Goal: Information Seeking & Learning: Find contact information

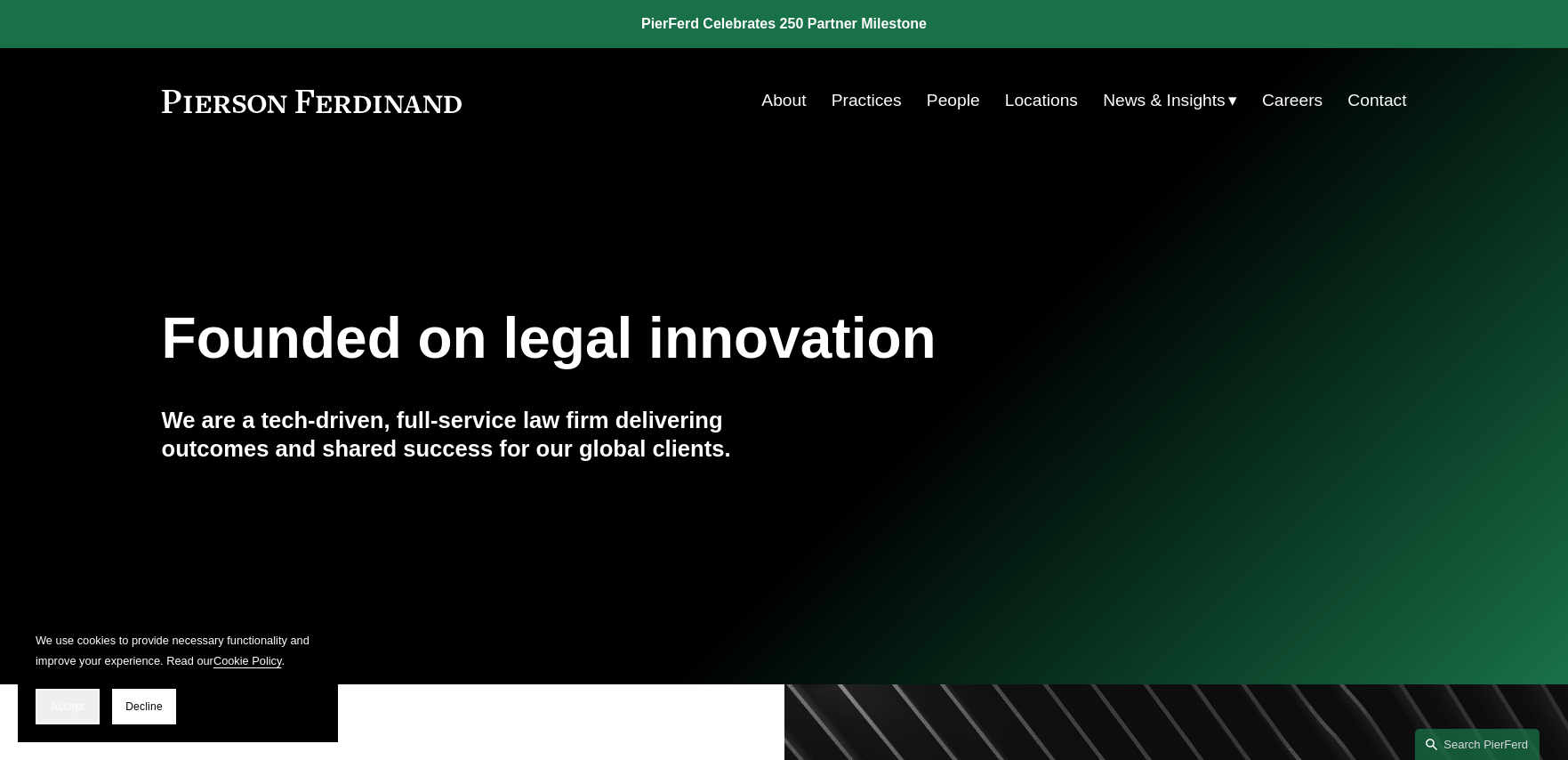
click at [65, 698] on button "Accept" at bounding box center [68, 706] width 64 height 36
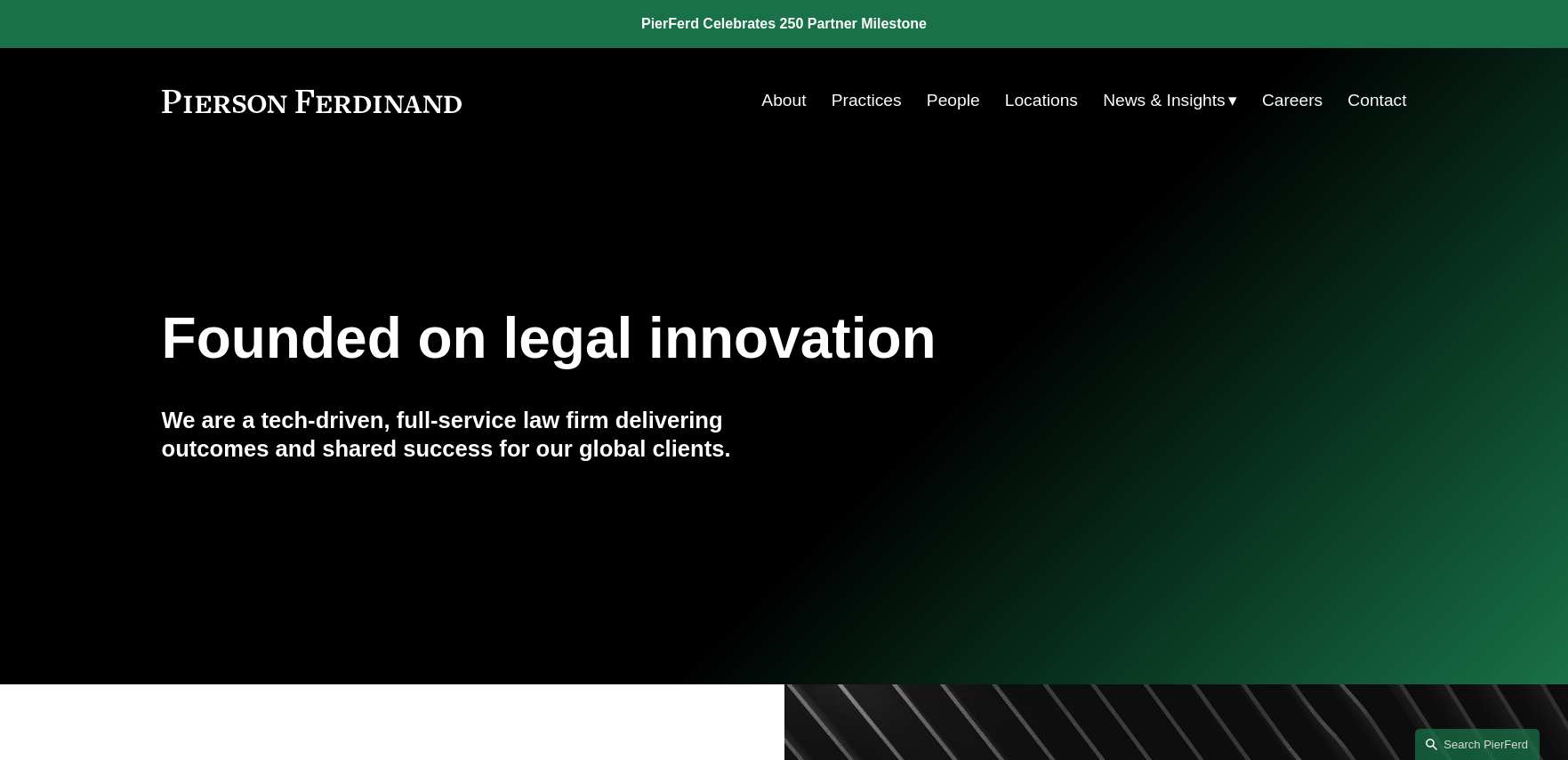
click at [1041, 105] on link "Locations" at bounding box center [1041, 101] width 73 height 34
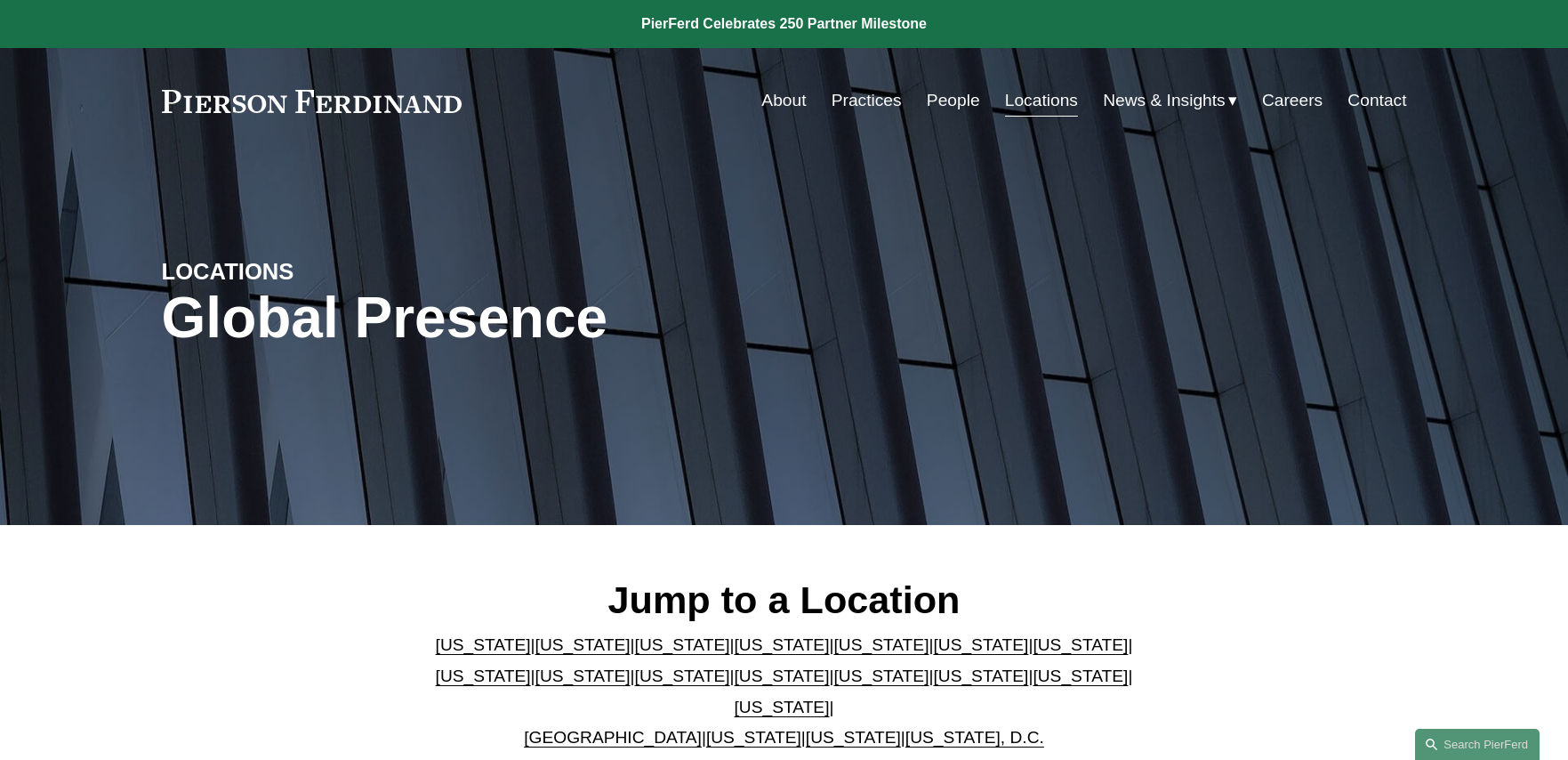
click at [620, 728] on link "United Kingdom" at bounding box center [612, 737] width 178 height 19
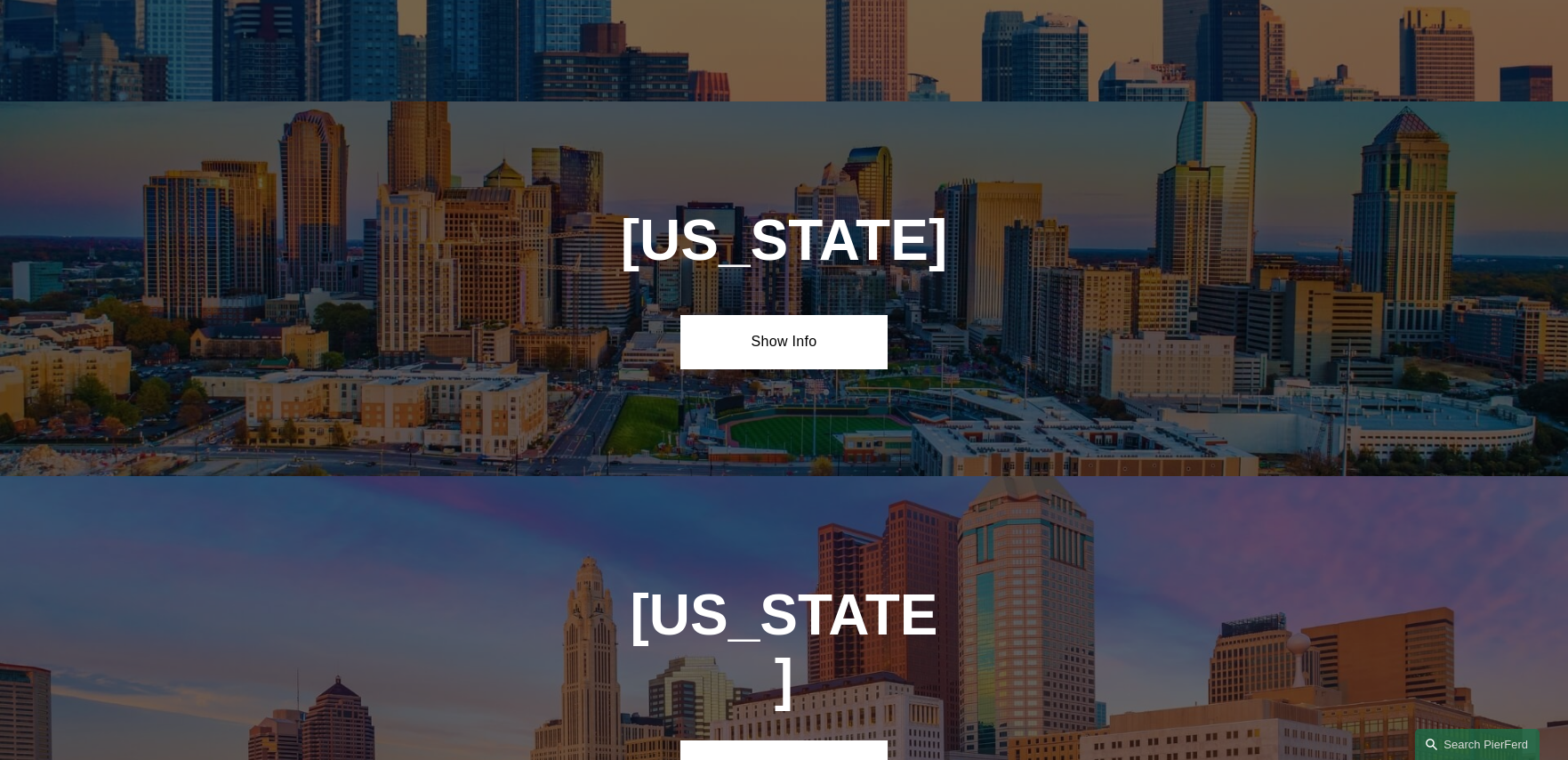
scroll to position [6412, 0]
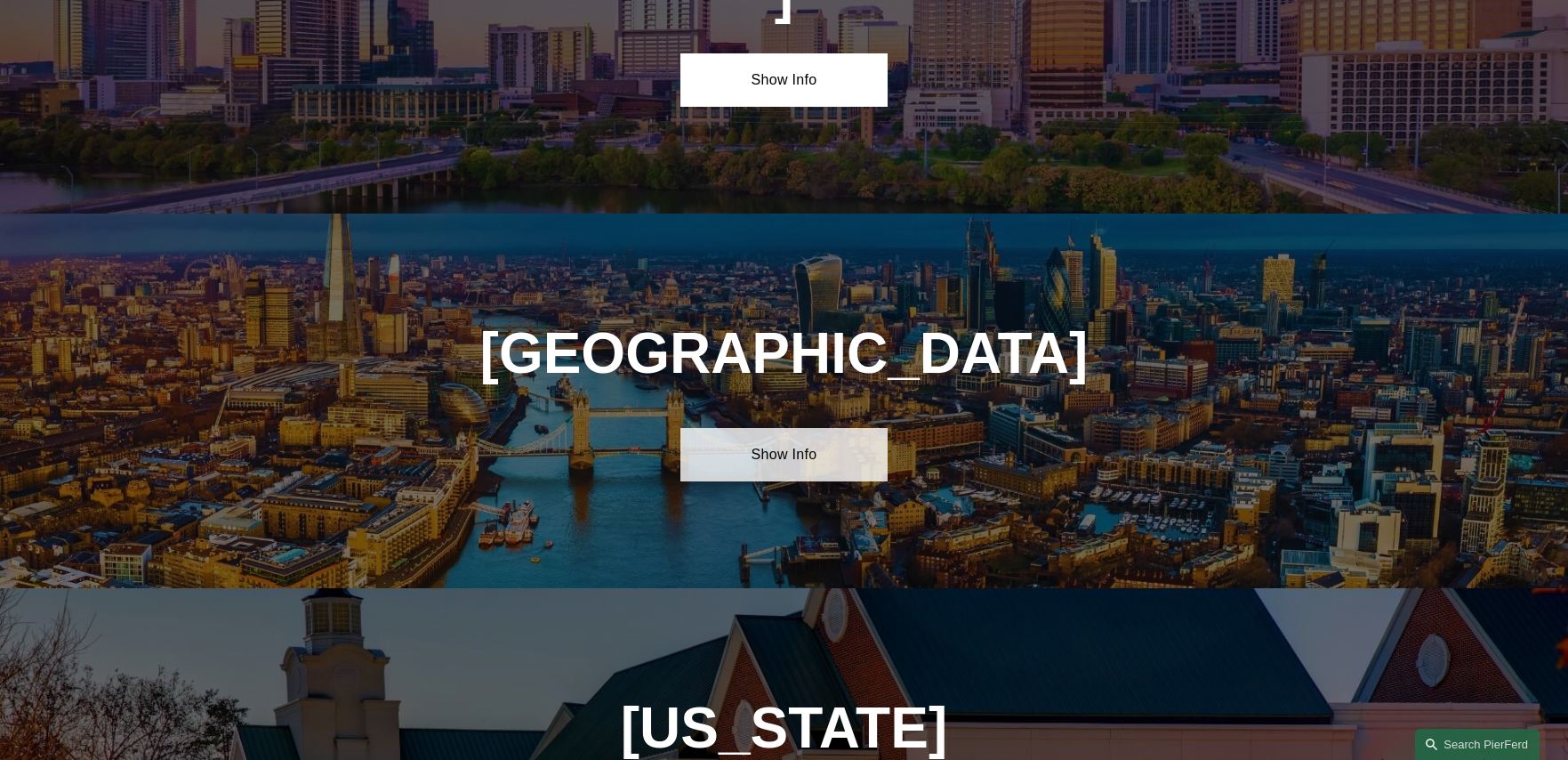
click at [814, 428] on link "Show Info" at bounding box center [784, 454] width 207 height 54
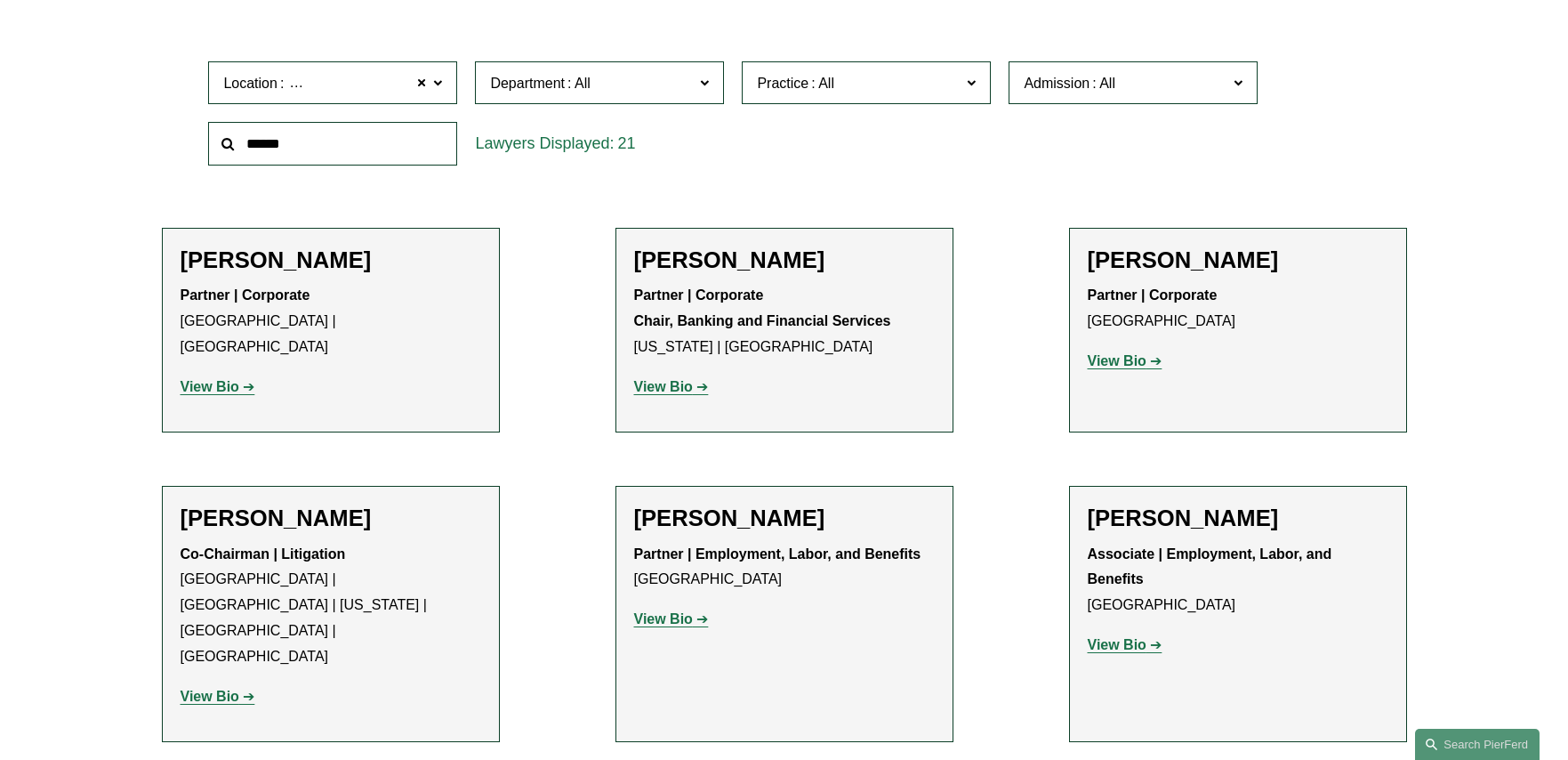
scroll to position [614, 0]
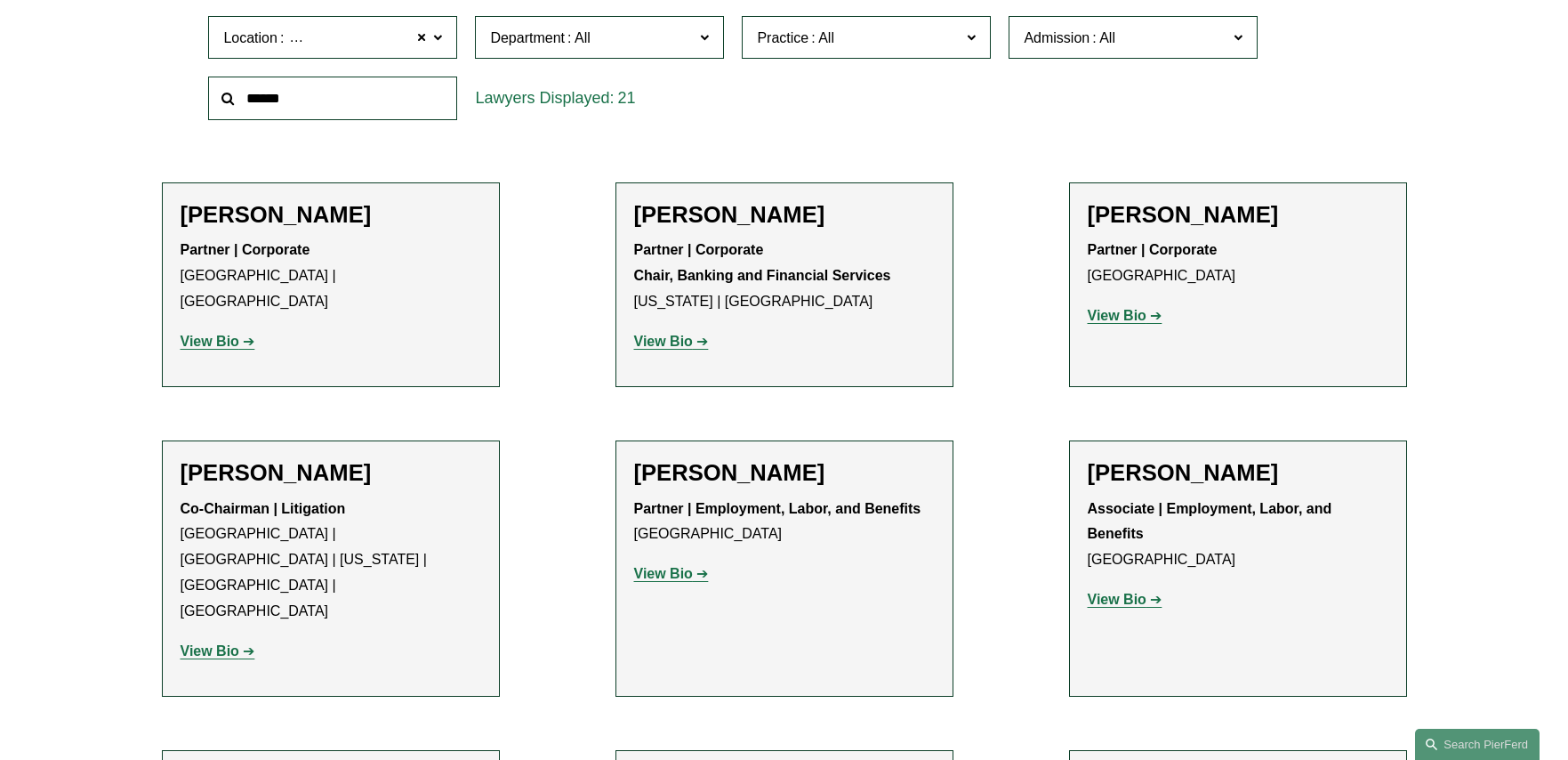
click at [666, 571] on strong "View Bio" at bounding box center [663, 574] width 58 height 15
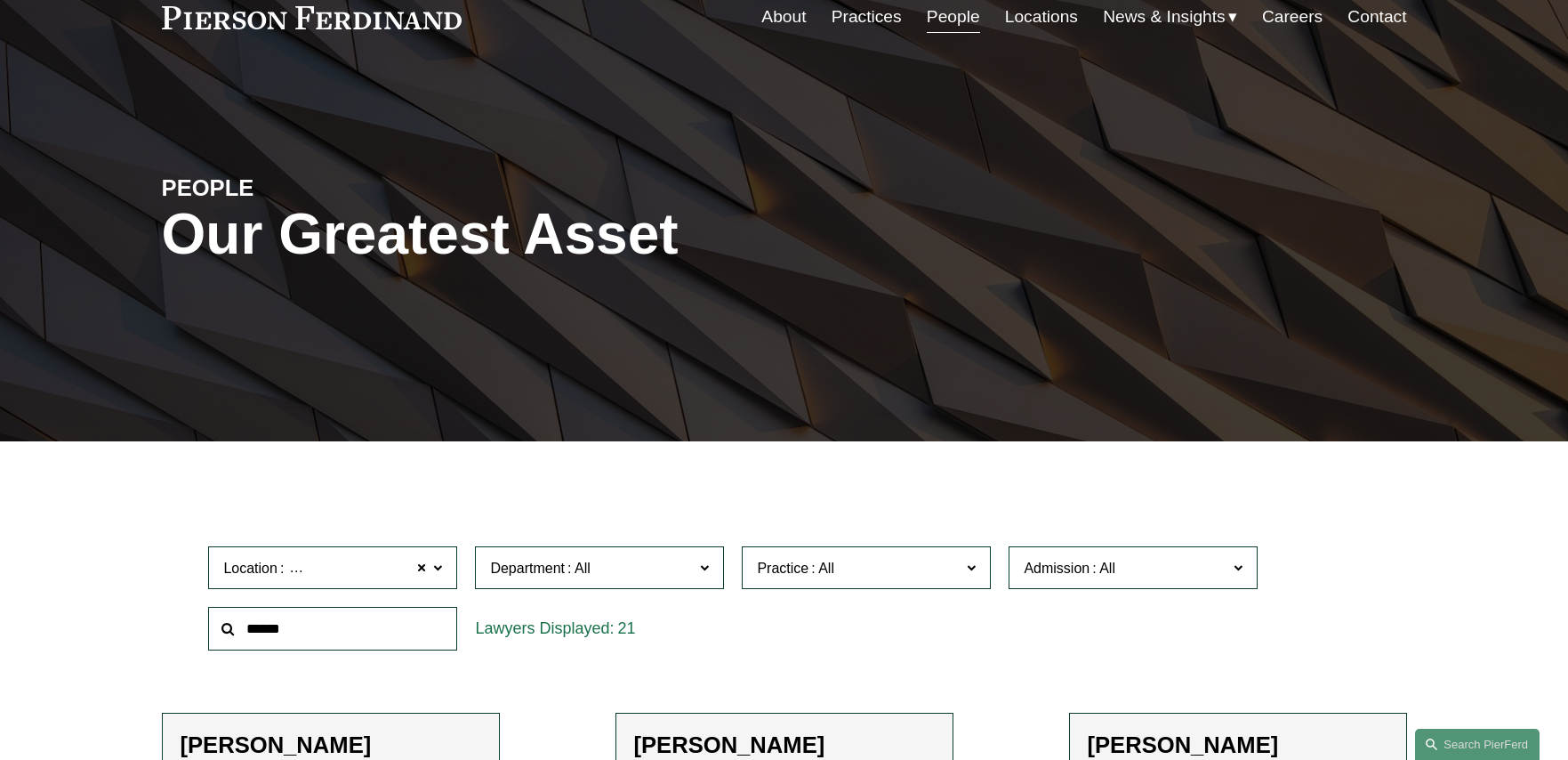
scroll to position [0, 0]
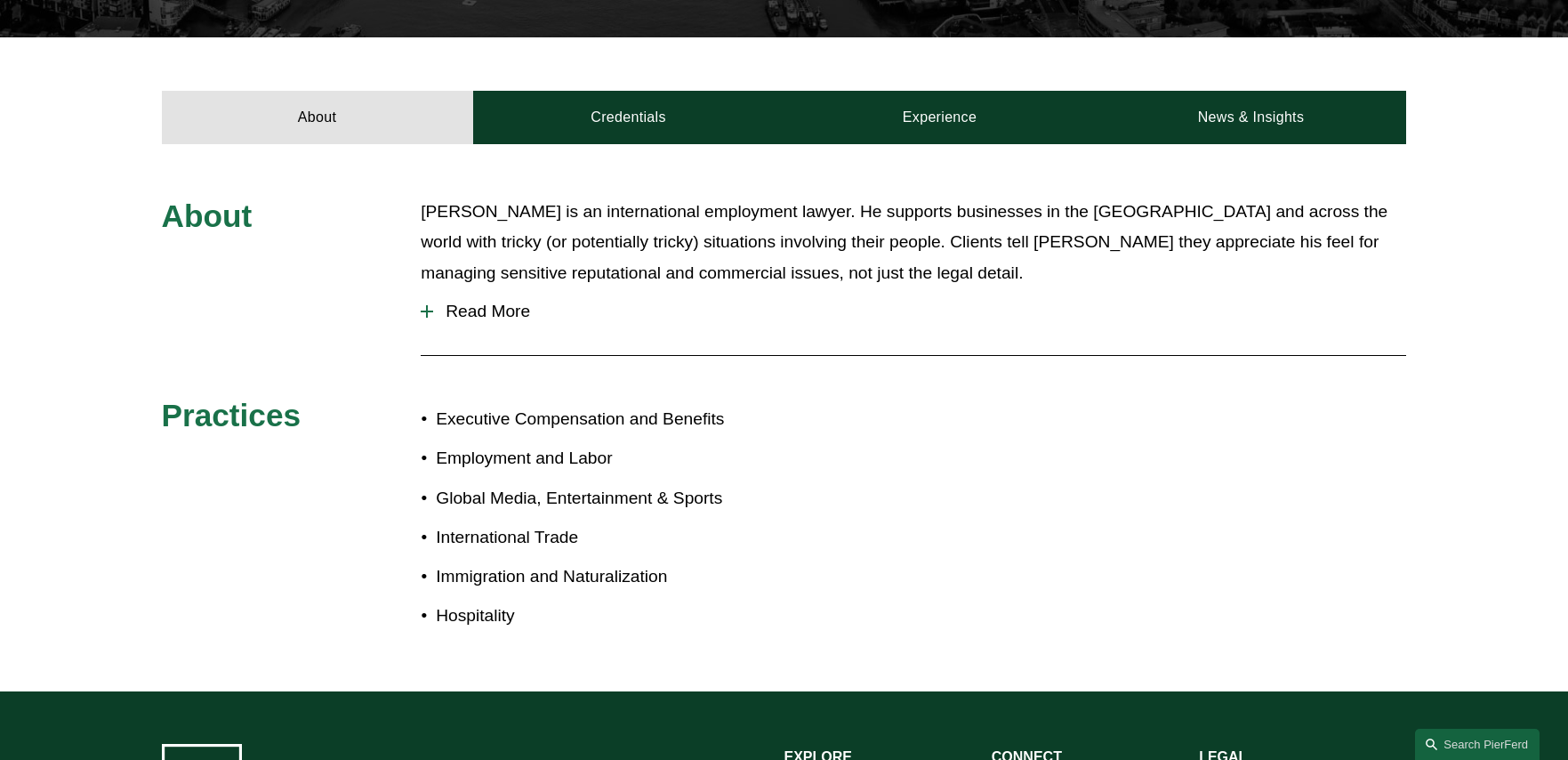
scroll to position [534, 0]
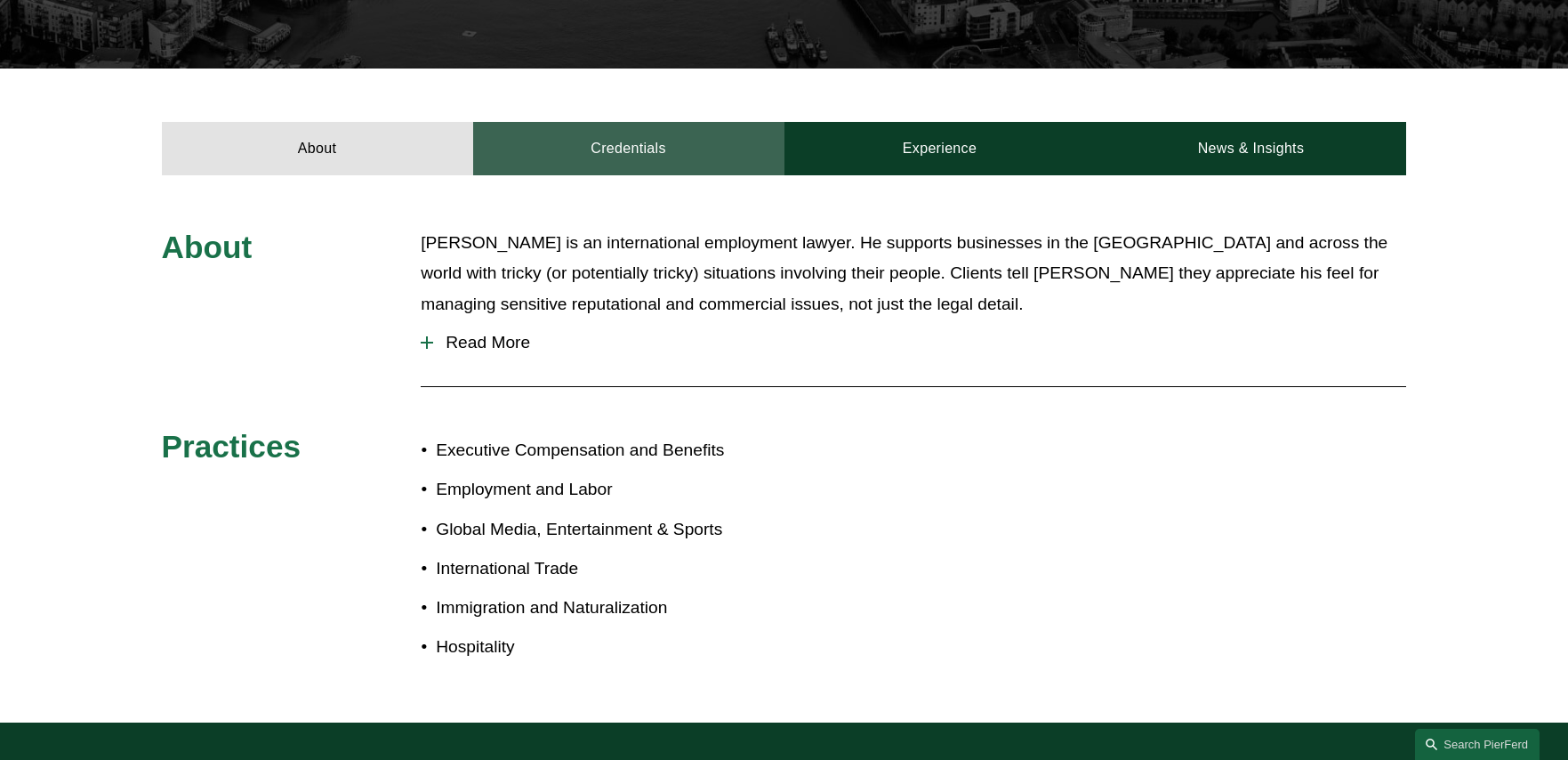
click at [629, 163] on link "Credentials" at bounding box center [628, 148] width 312 height 54
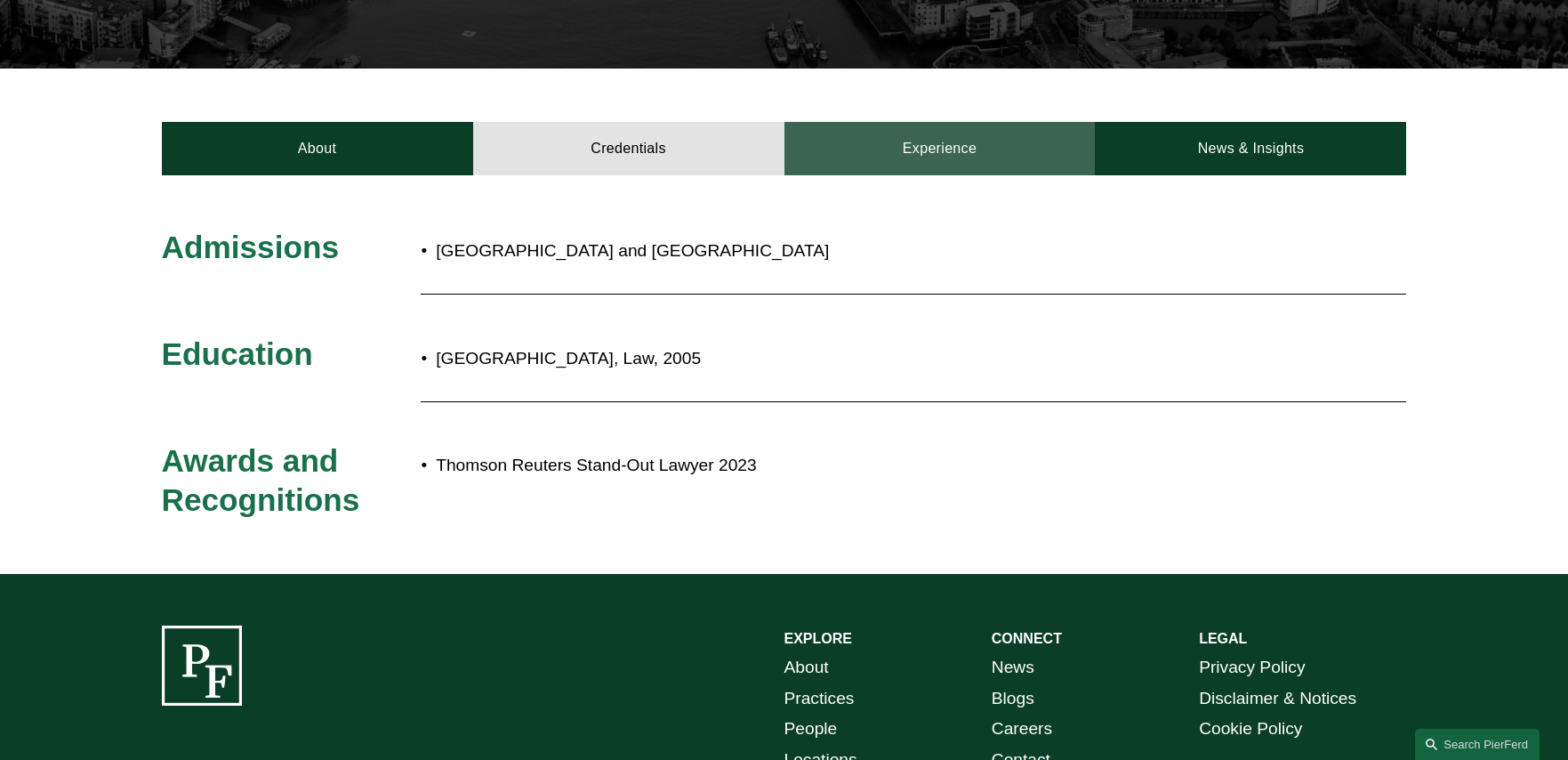
click at [993, 165] on link "Experience" at bounding box center [940, 148] width 312 height 54
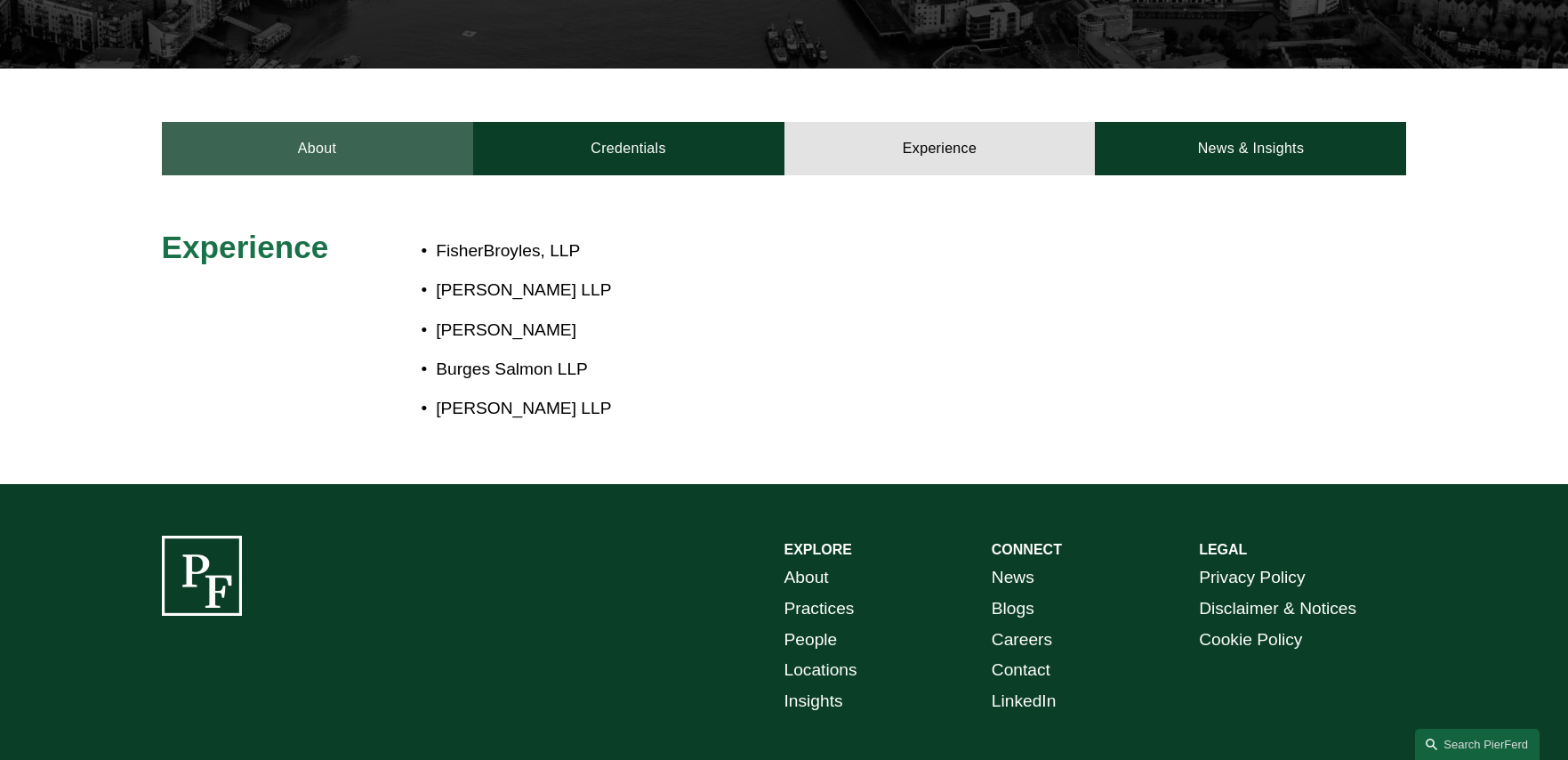
click at [324, 152] on link "About" at bounding box center [317, 148] width 312 height 54
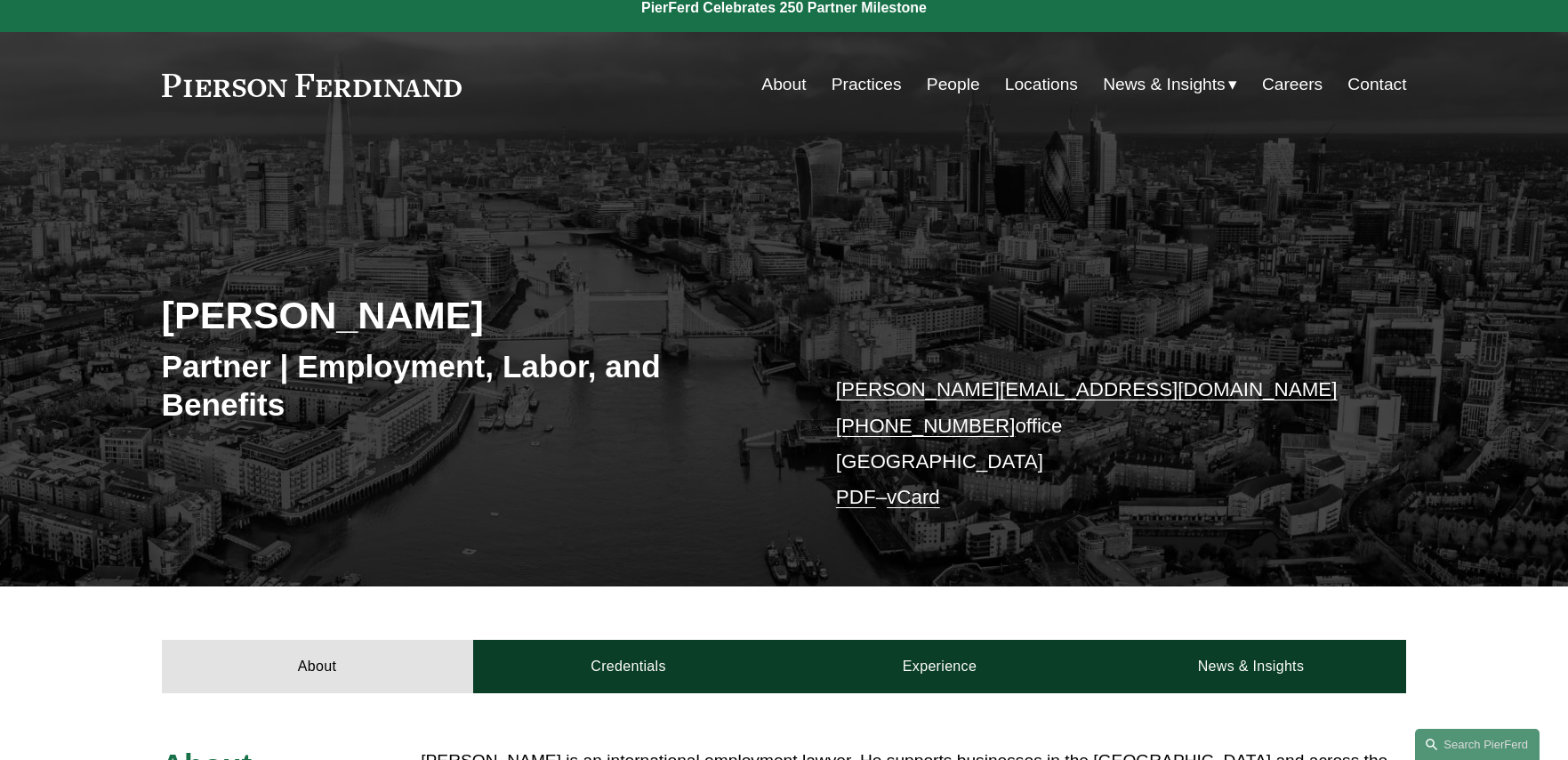
scroll to position [0, 0]
